Goal: Obtain resource: Download file/media

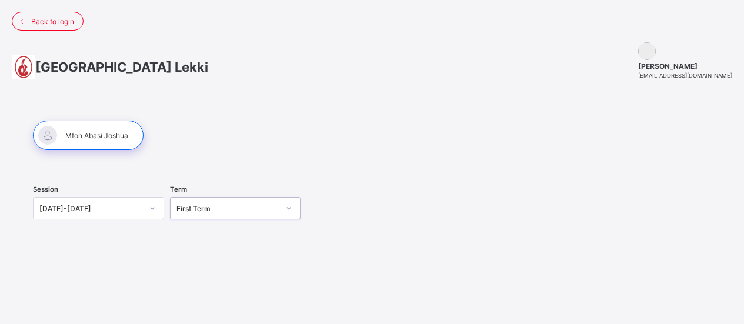
scroll to position [172, 0]
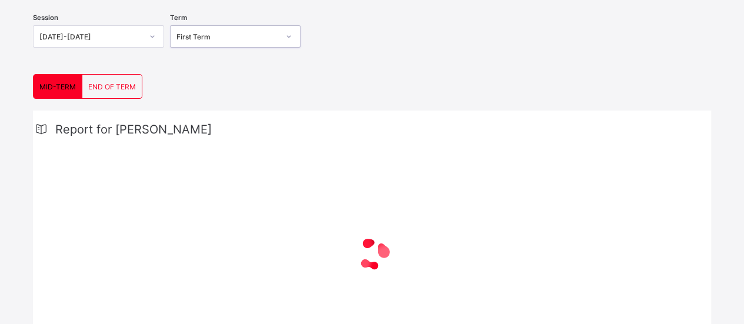
click at [104, 80] on div "END OF TERM" at bounding box center [111, 87] width 59 height 24
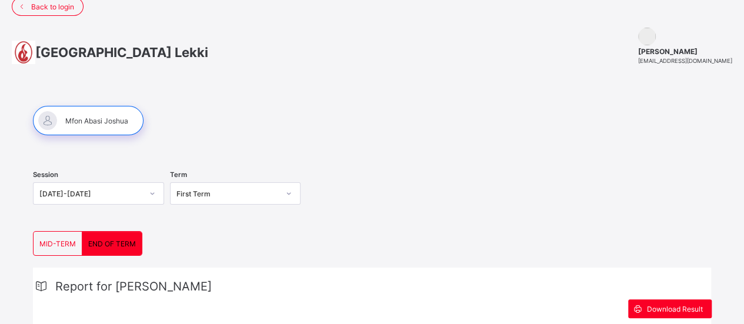
scroll to position [14, 0]
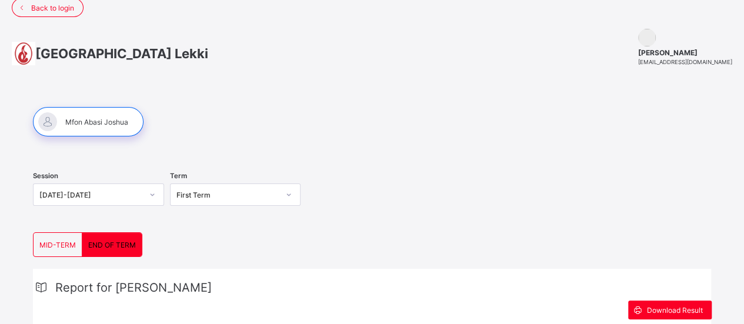
click at [200, 188] on div "First Term" at bounding box center [225, 194] width 108 height 16
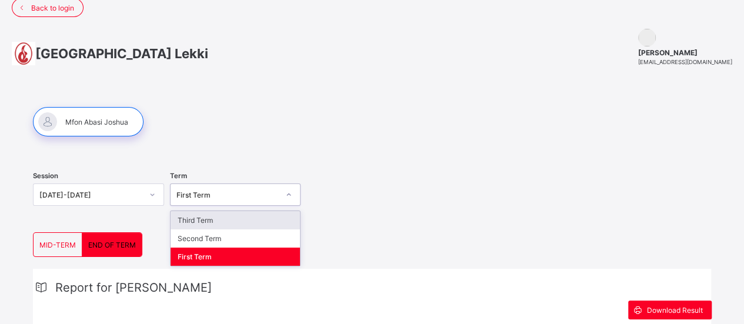
click at [192, 218] on div "Third Term" at bounding box center [236, 220] width 130 height 18
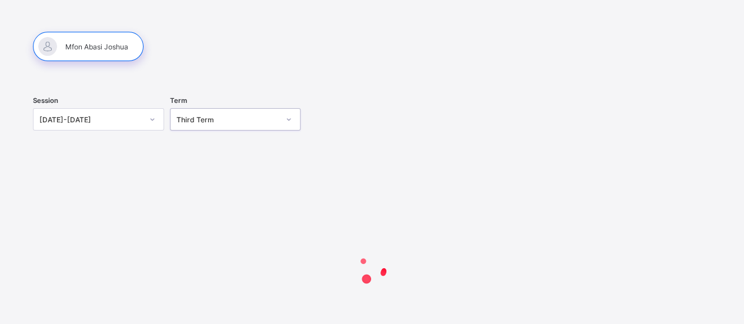
scroll to position [173, 0]
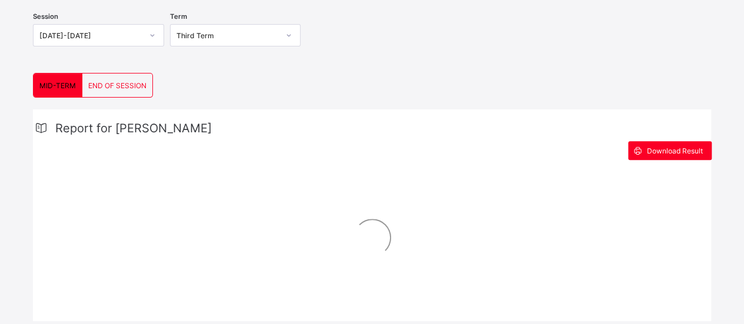
click at [121, 82] on span "END OF SESSION" at bounding box center [117, 85] width 58 height 9
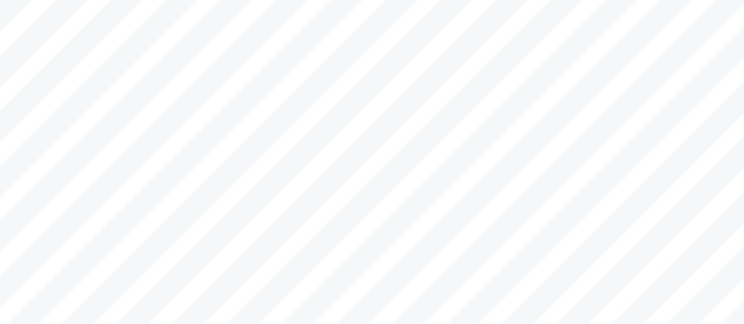
scroll to position [365, 0]
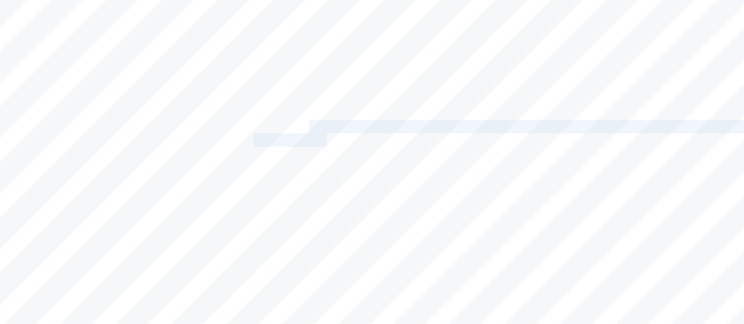
drag, startPoint x: 418, startPoint y: 101, endPoint x: 428, endPoint y: 102, distance: 10.1
click at [428, 102] on div "Page 1 Powered by Flexisaf Edusoft Limited | [URL][DOMAIN_NAME] SENIOR SCHOOL E…" at bounding box center [372, 202] width 495 height 351
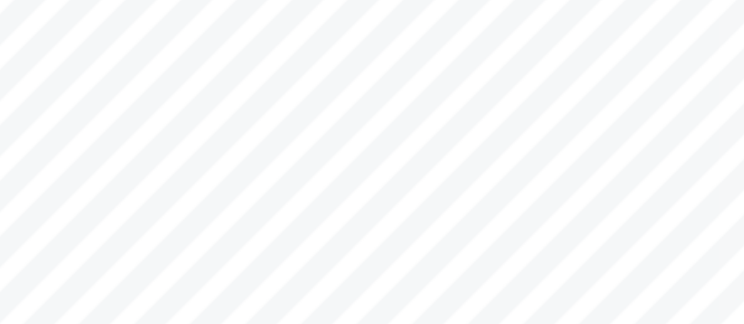
click at [477, 114] on span "for improvement. Encourage more focused exam preparation to match his strong co…" at bounding box center [500, 116] width 202 height 4
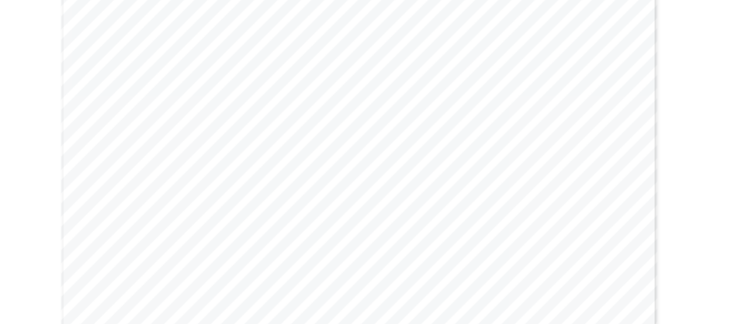
scroll to position [381, 0]
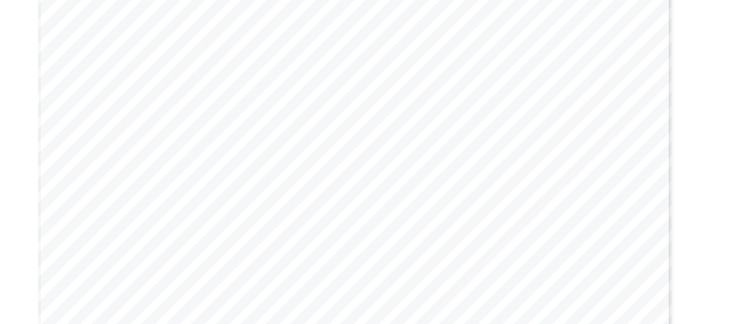
click at [129, 178] on div "Page 1 Powered by Flexisaf Edusoft Limited | [URL][DOMAIN_NAME] SENIOR SCHOOL E…" at bounding box center [372, 186] width 495 height 351
